Goal: Task Accomplishment & Management: Manage account settings

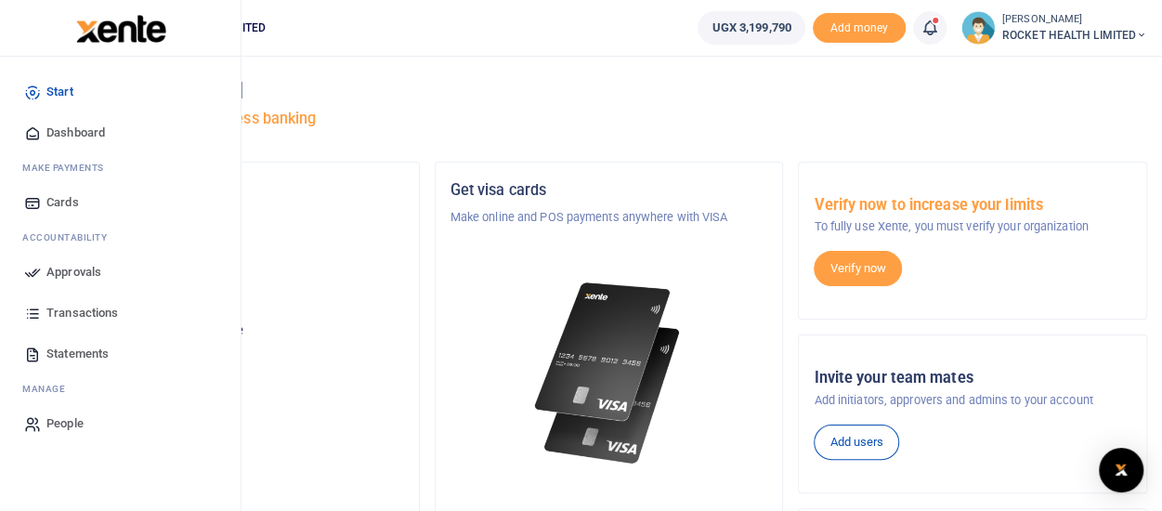
click at [56, 268] on span "Approvals" at bounding box center [73, 272] width 55 height 19
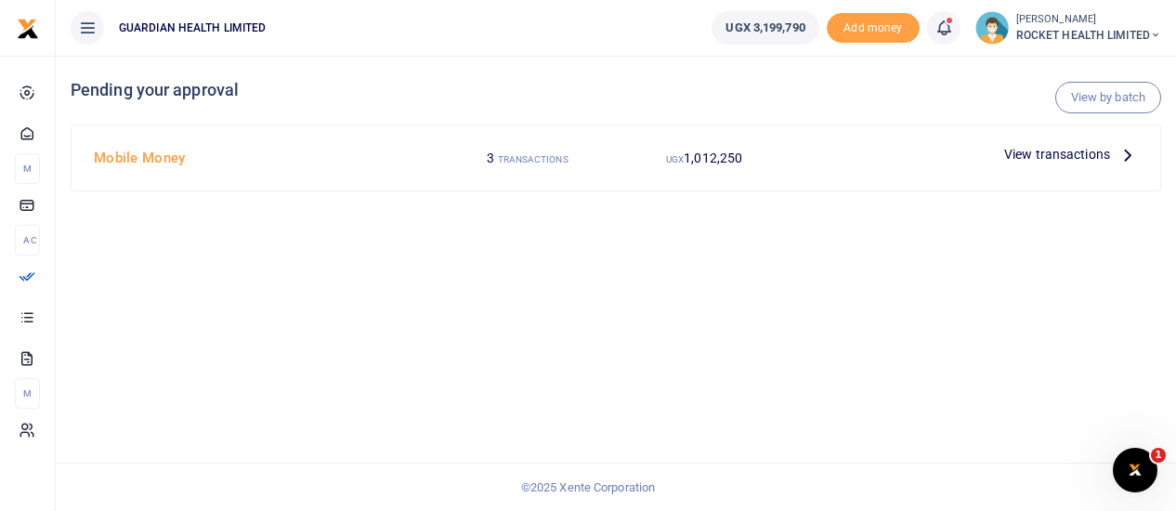
click at [776, 164] on div "UGX 1,012,250" at bounding box center [704, 157] width 176 height 35
click at [1105, 150] on span "View transactions" at bounding box center [1057, 154] width 106 height 20
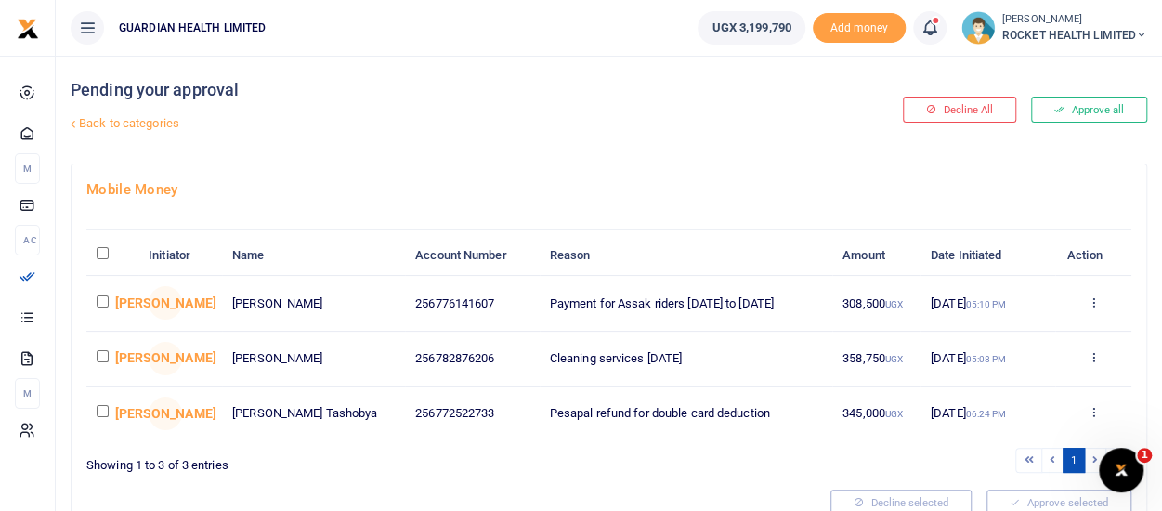
click at [99, 352] on input "checkbox" at bounding box center [103, 356] width 12 height 12
checkbox input "true"
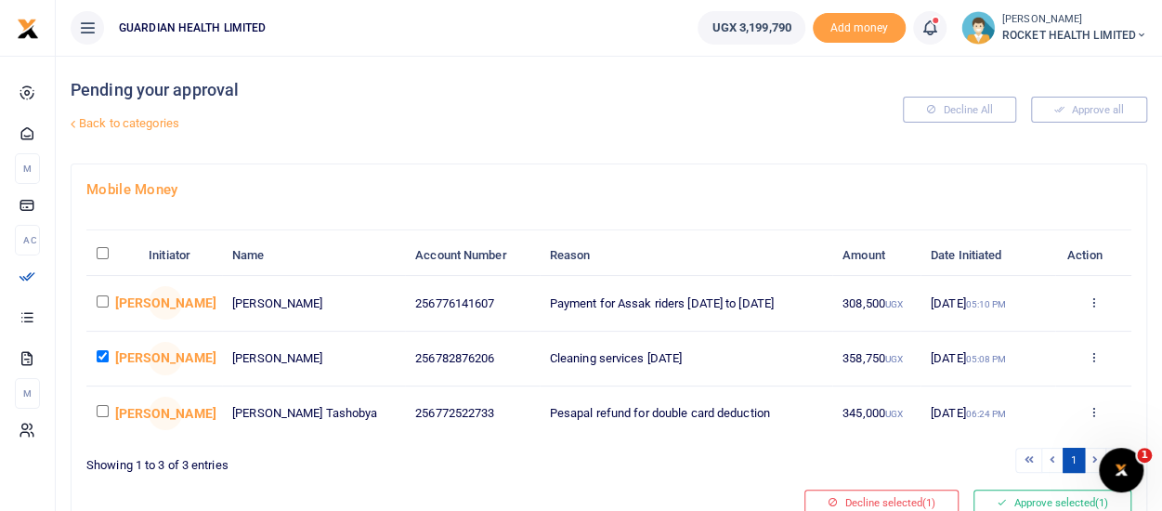
click at [99, 410] on input "checkbox" at bounding box center [103, 411] width 12 height 12
checkbox input "true"
click at [106, 298] on input "checkbox" at bounding box center [103, 301] width 12 height 12
checkbox input "true"
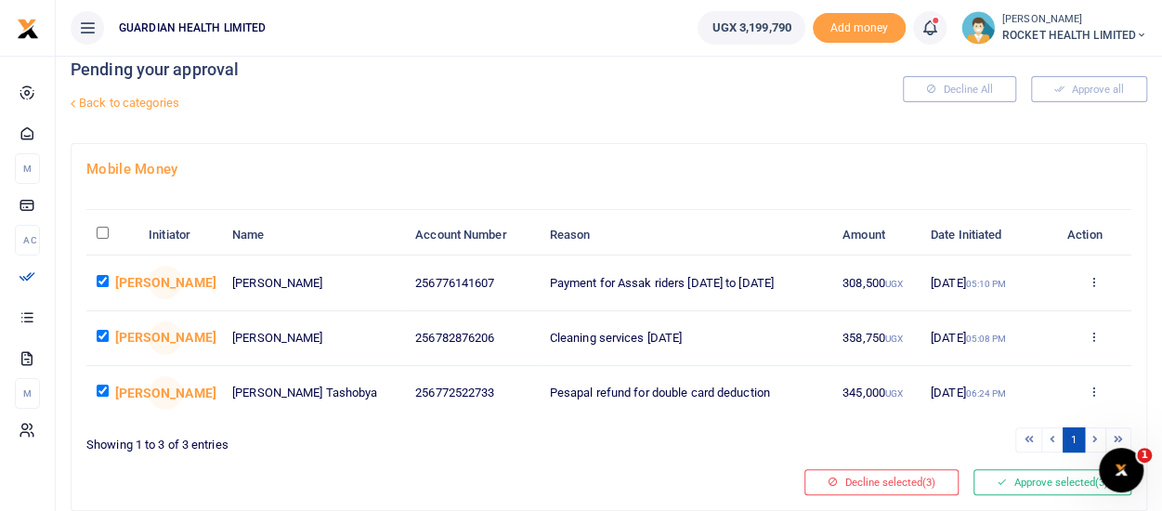
scroll to position [80, 0]
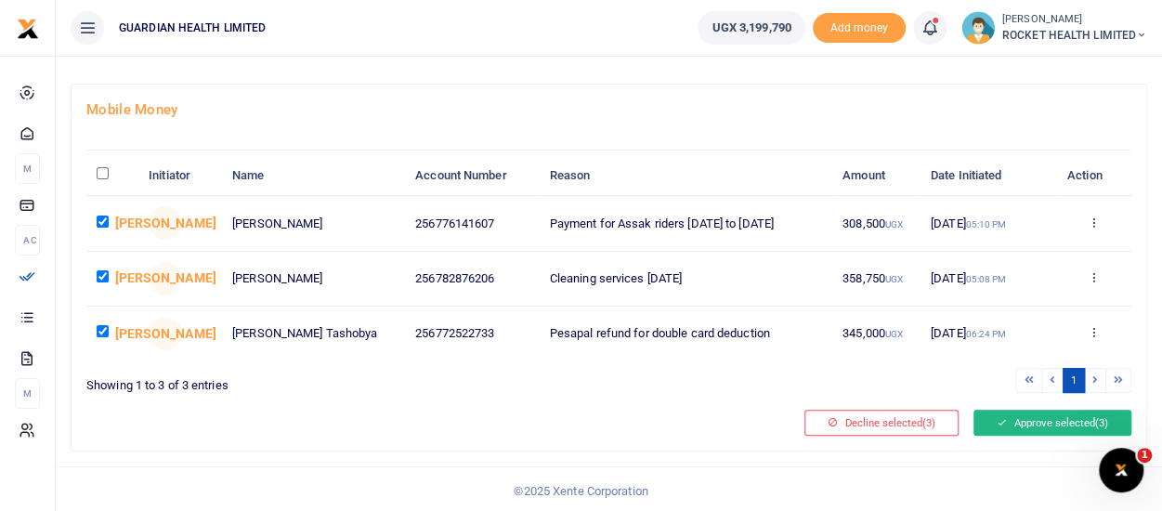
click at [1039, 419] on button "Approve selected (3)" at bounding box center [1052, 423] width 158 height 26
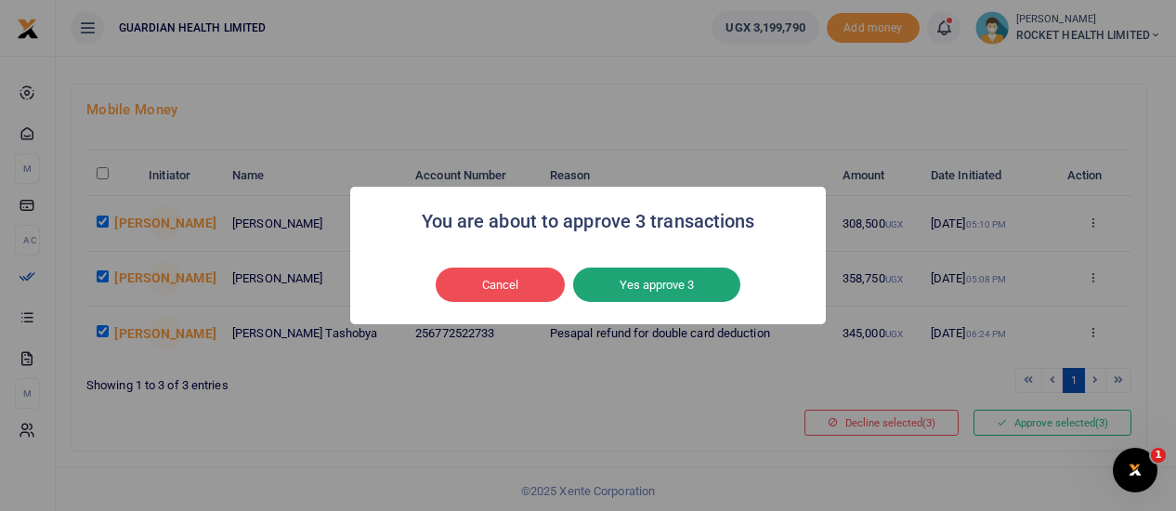
click at [663, 283] on button "Yes approve 3" at bounding box center [656, 284] width 167 height 35
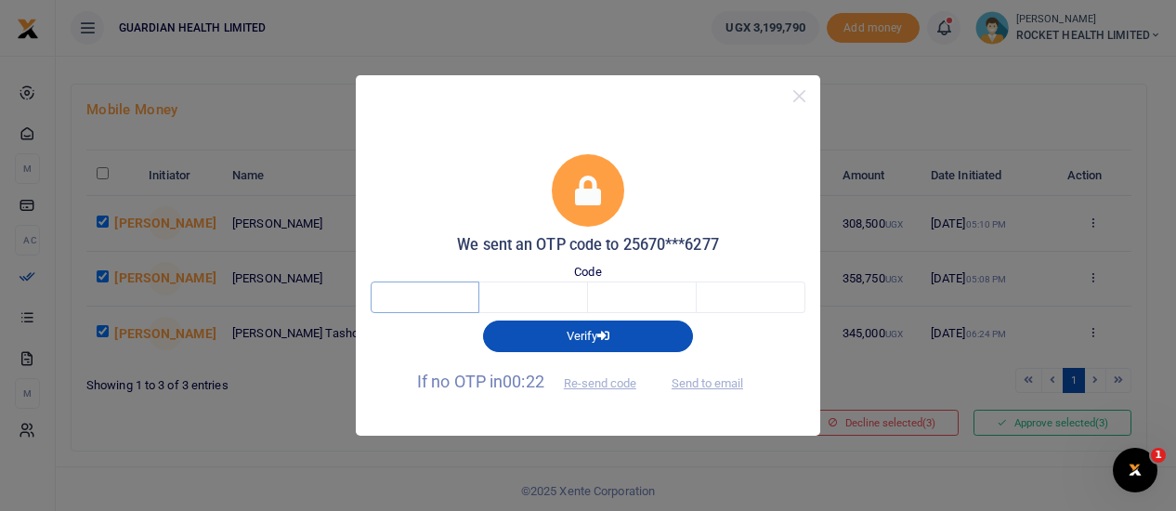
click at [395, 302] on input "text" at bounding box center [425, 297] width 109 height 32
type input "5"
type input "9"
type input "8"
type input "5"
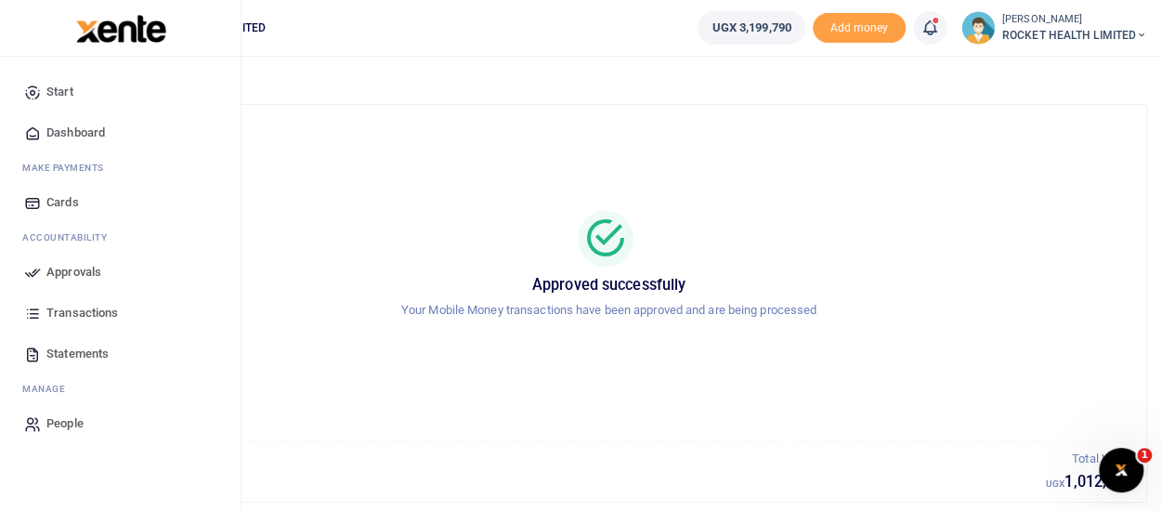
click at [47, 276] on span "Approvals" at bounding box center [73, 272] width 55 height 19
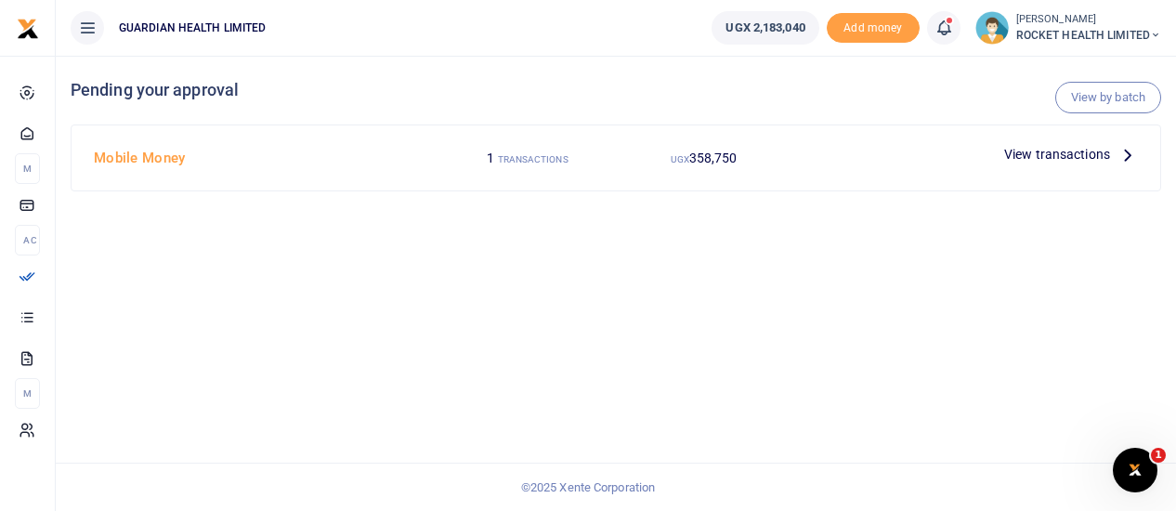
click at [1003, 148] on div "View transactions" at bounding box center [1071, 154] width 149 height 28
click at [1044, 151] on span "View transactions" at bounding box center [1057, 154] width 106 height 20
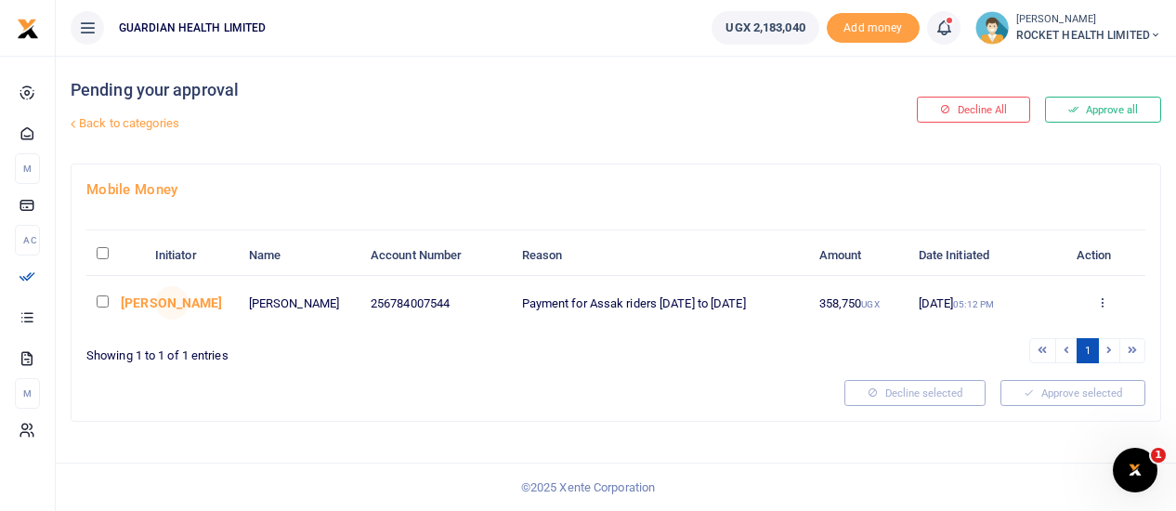
click at [100, 299] on input "checkbox" at bounding box center [103, 301] width 12 height 12
checkbox input "true"
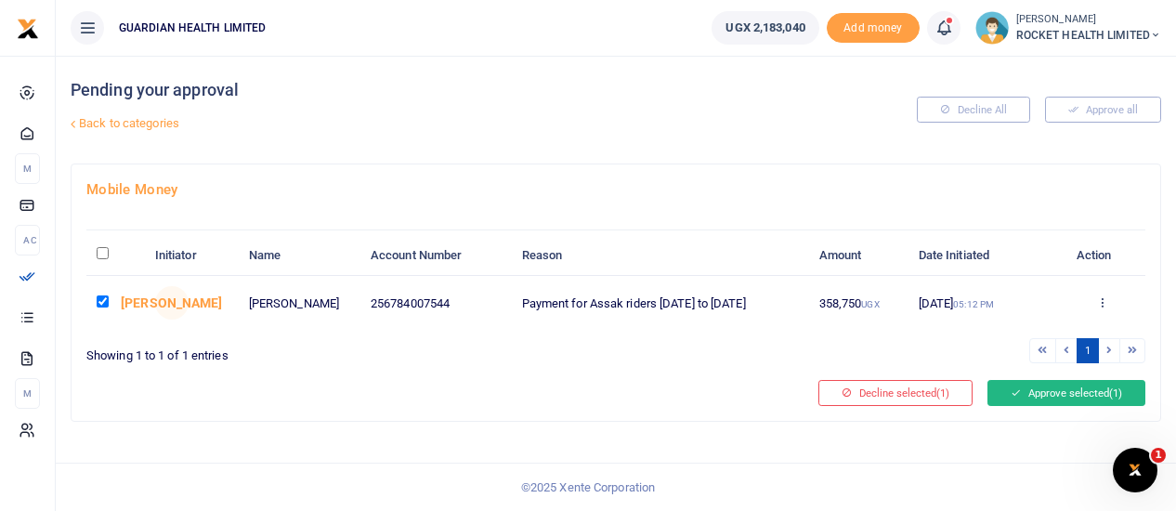
click at [1053, 389] on button "Approve selected (1)" at bounding box center [1066, 393] width 158 height 26
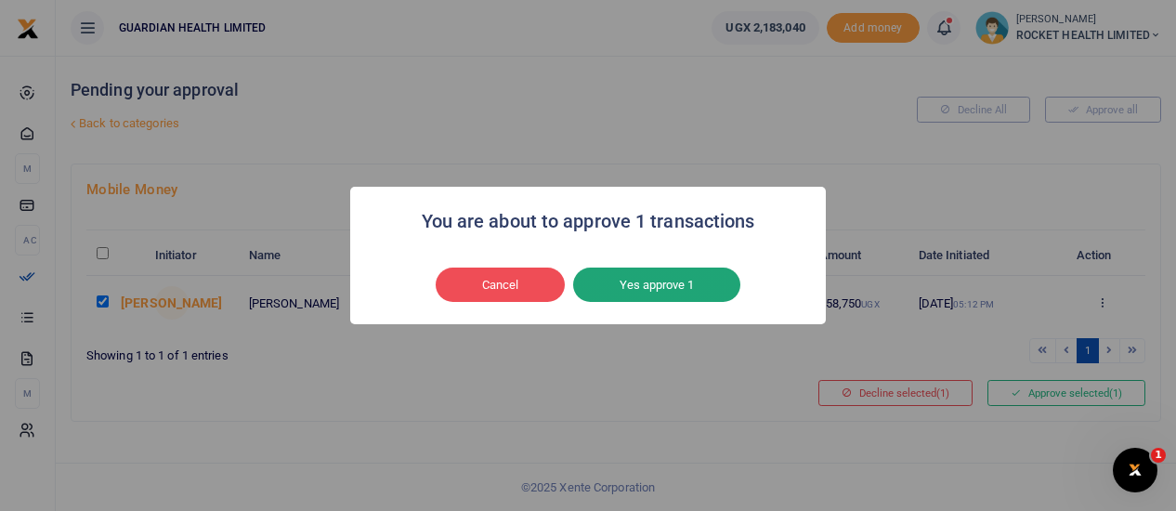
click at [662, 280] on button "Yes approve 1" at bounding box center [656, 284] width 167 height 35
